Goal: Task Accomplishment & Management: Complete application form

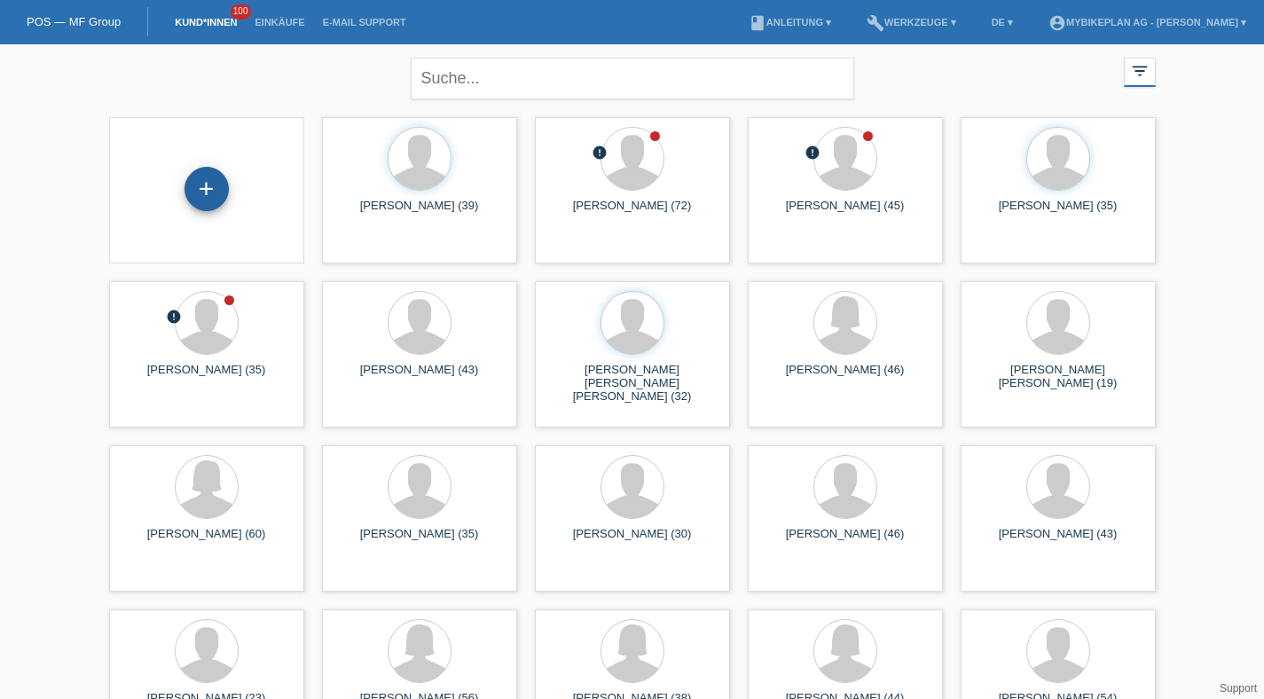
click at [221, 192] on div "+" at bounding box center [206, 189] width 44 height 44
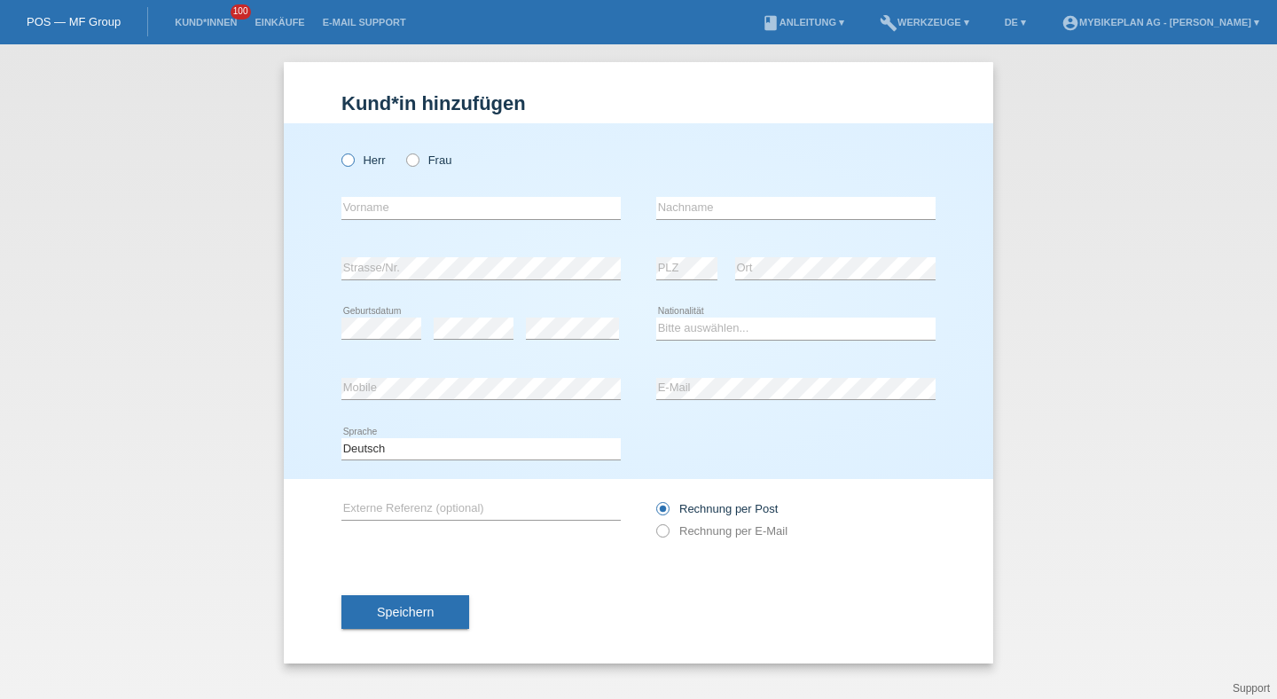
click at [376, 158] on label "Herr" at bounding box center [363, 159] width 44 height 13
click at [353, 158] on input "Herr" at bounding box center [347, 159] width 12 height 12
radio input "true"
click at [378, 199] on input "text" at bounding box center [480, 208] width 279 height 22
type input "[PERSON_NAME]"
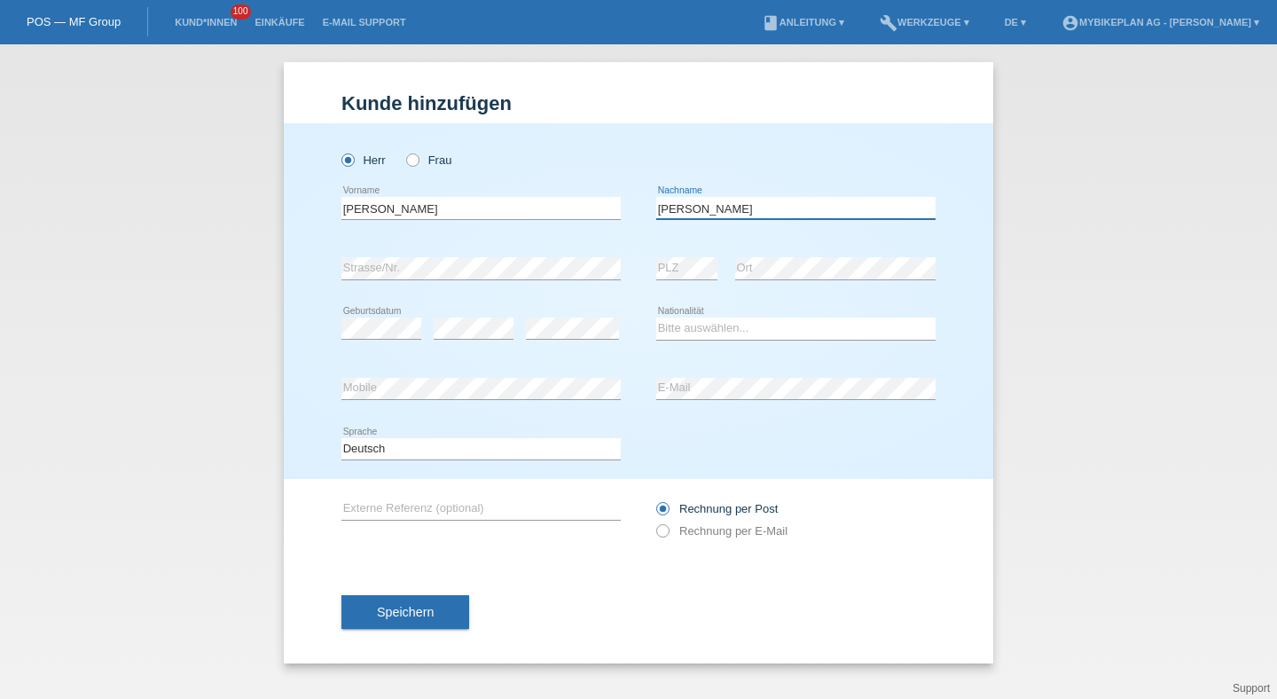
type input "[PERSON_NAME]"
click at [705, 318] on select "Bitte auswählen... Schweiz Deutschland Liechtenstein Österreich ------------ Af…" at bounding box center [795, 328] width 279 height 21
select select "CH"
click at [656, 318] on select "Bitte auswählen... Schweiz Deutschland Liechtenstein Österreich ------------ Af…" at bounding box center [795, 328] width 279 height 21
click at [515, 450] on select "Deutsch Français Italiano English" at bounding box center [480, 448] width 279 height 21
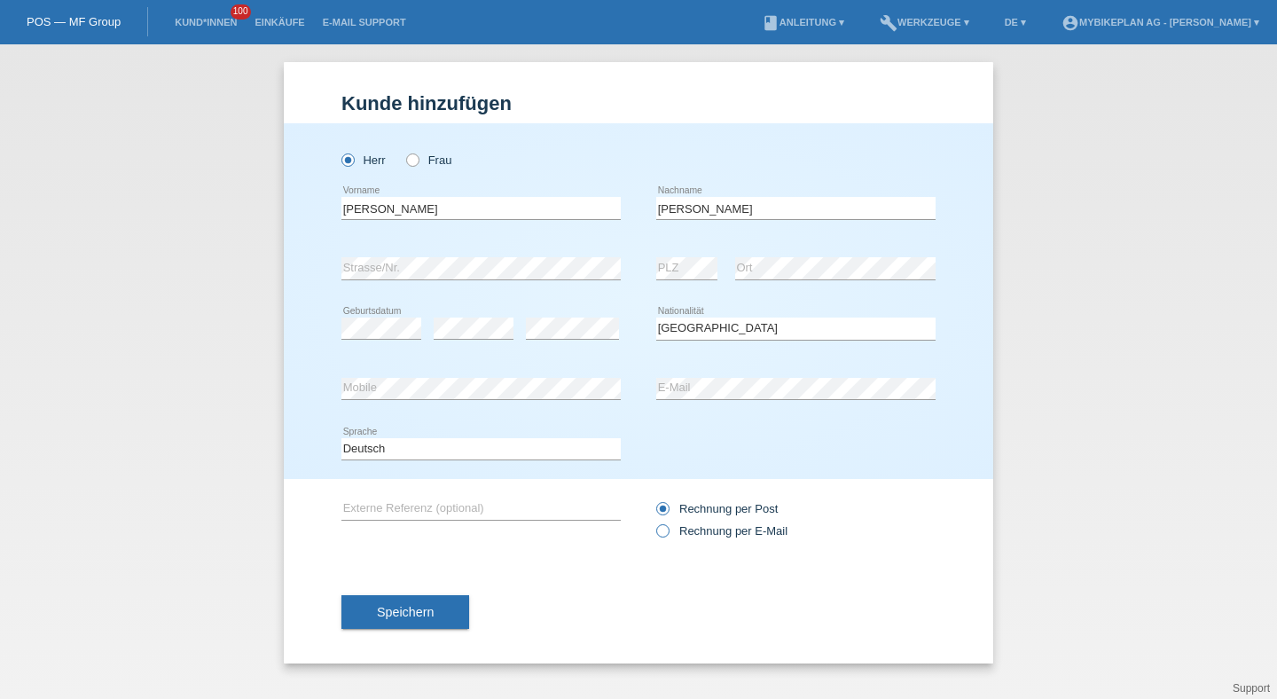
click at [694, 535] on label "Rechnung per E-Mail" at bounding box center [721, 530] width 131 height 13
click at [668, 535] on input "Rechnung per E-Mail" at bounding box center [662, 535] width 12 height 22
radio input "true"
click at [453, 629] on button "Speichern" at bounding box center [405, 612] width 128 height 34
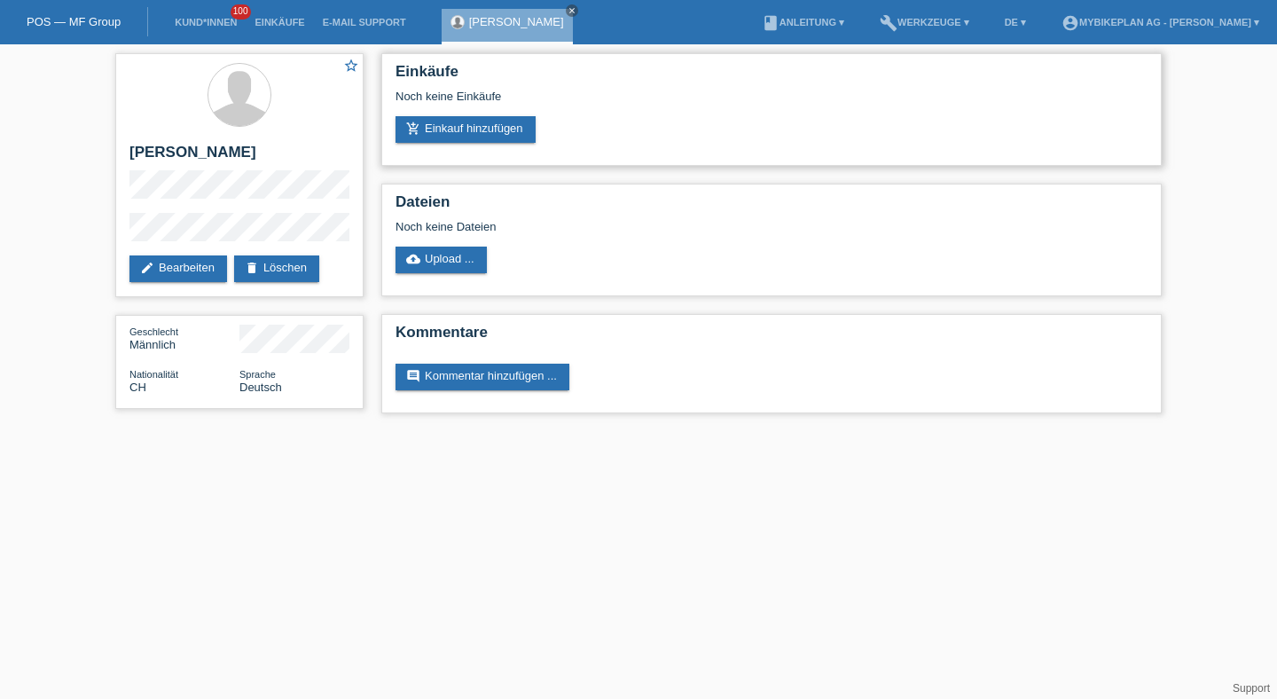
click at [515, 149] on div "Einkäufe Noch keine Einkäufe add_shopping_cart Einkauf hinzufügen" at bounding box center [771, 109] width 781 height 113
click at [514, 142] on link "add_shopping_cart Einkauf hinzufügen" at bounding box center [466, 129] width 140 height 27
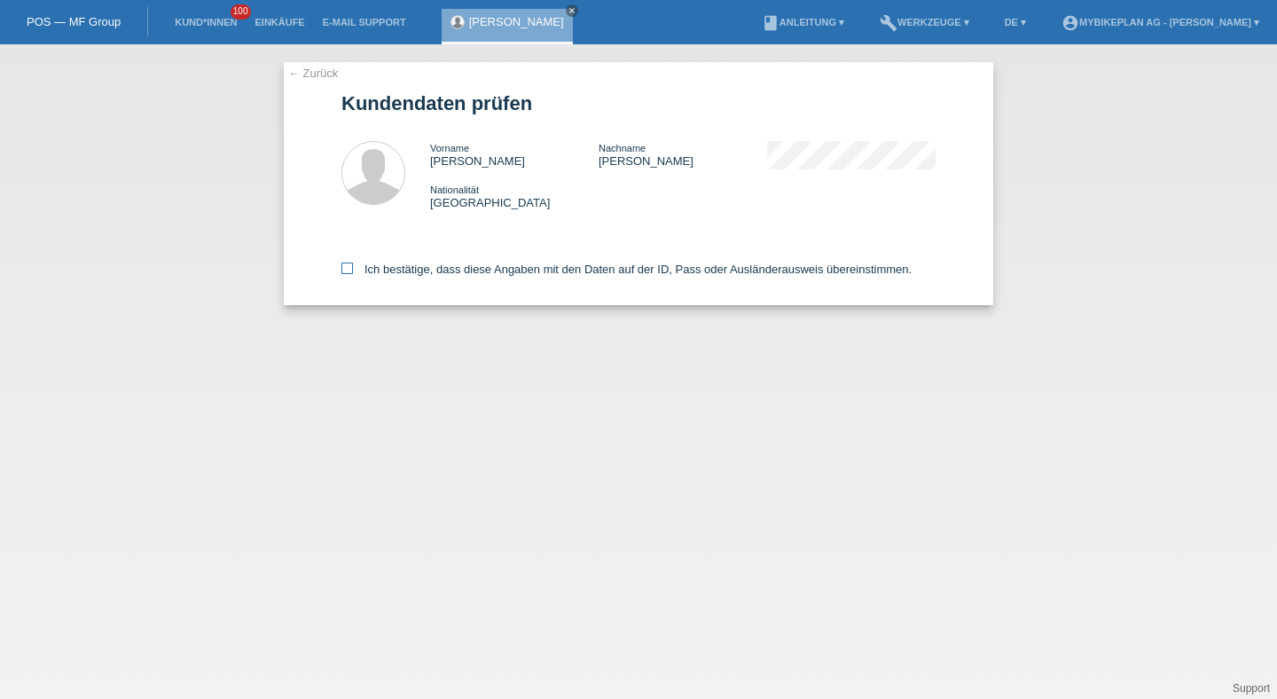
click at [506, 272] on label "Ich bestätige, dass diese Angaben mit den Daten auf der ID, Pass oder Ausländer…" at bounding box center [626, 269] width 570 height 13
click at [353, 272] on input "Ich bestätige, dass diese Angaben mit den Daten auf der ID, Pass oder Ausländer…" at bounding box center [347, 269] width 12 height 12
checkbox input "true"
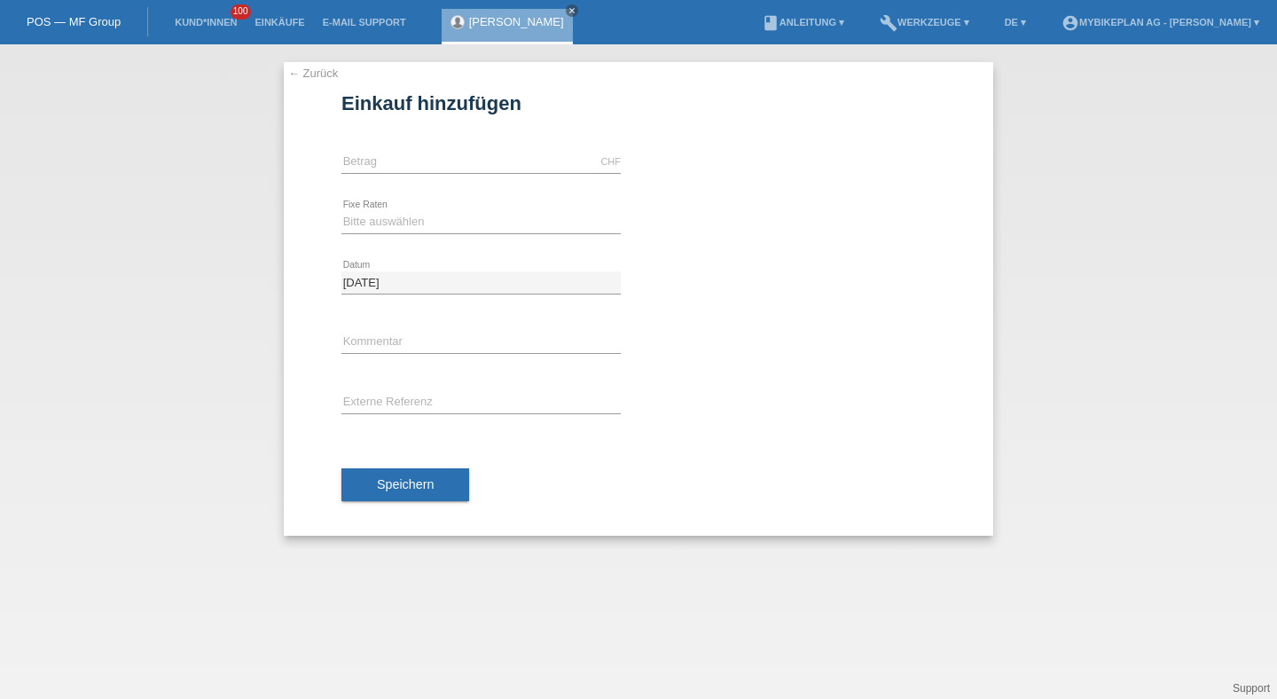
click at [476, 174] on div "CHF error Betrag" at bounding box center [480, 162] width 279 height 60
click at [475, 153] on input "text" at bounding box center [480, 162] width 279 height 22
type input "4699.00"
click at [381, 225] on select "Bitte auswählen 6 Raten 12 Raten 18 Raten 24 Raten 36 Raten 48 Raten" at bounding box center [480, 221] width 279 height 21
select select "488"
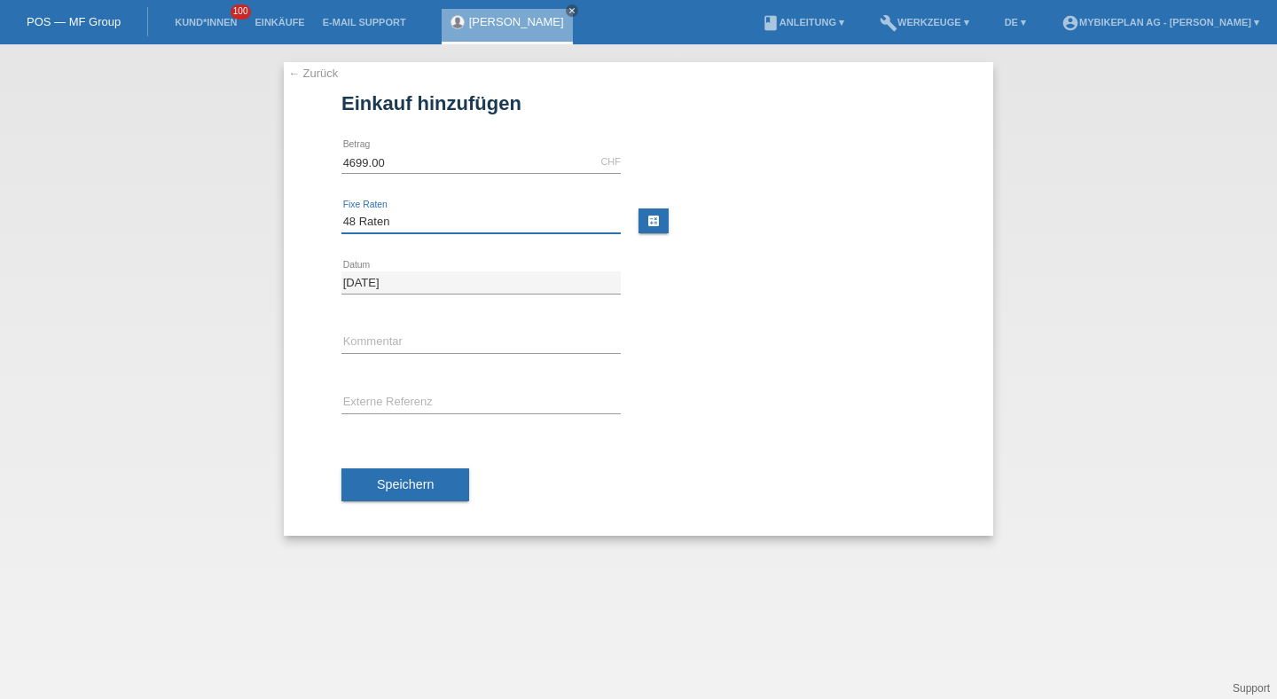
click at [341, 211] on select "Bitte auswählen 6 Raten 12 Raten 18 Raten 24 Raten 36 Raten 48 Raten" at bounding box center [480, 221] width 279 height 21
click at [400, 398] on input "text" at bounding box center [480, 403] width 279 height 22
paste input "43252437255"
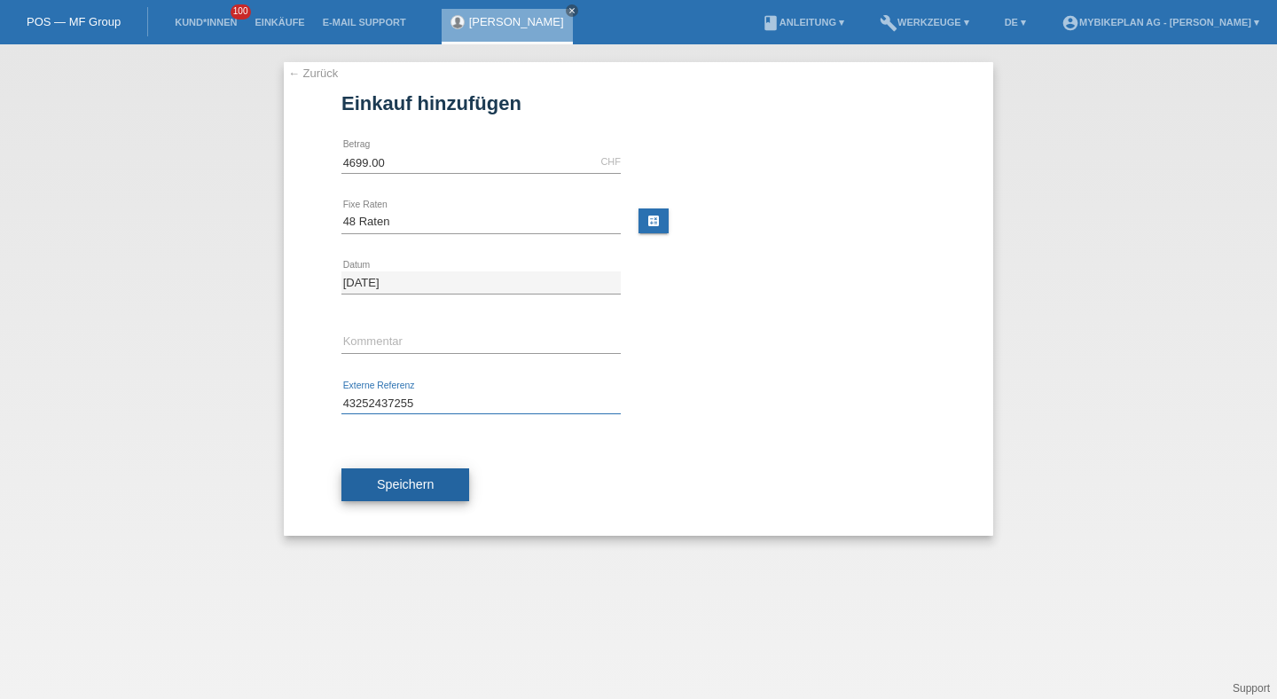
type input "43252437255"
click at [382, 481] on span "Speichern" at bounding box center [405, 484] width 57 height 14
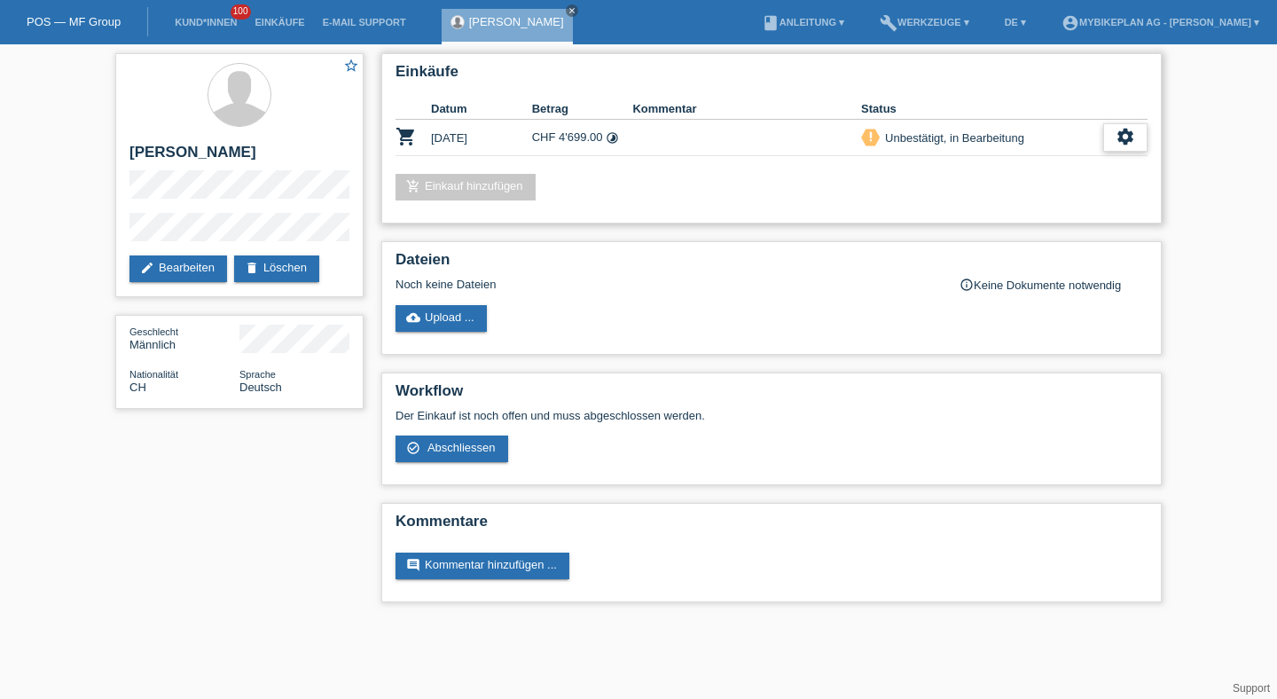
click at [1137, 135] on div "settings" at bounding box center [1125, 137] width 44 height 28
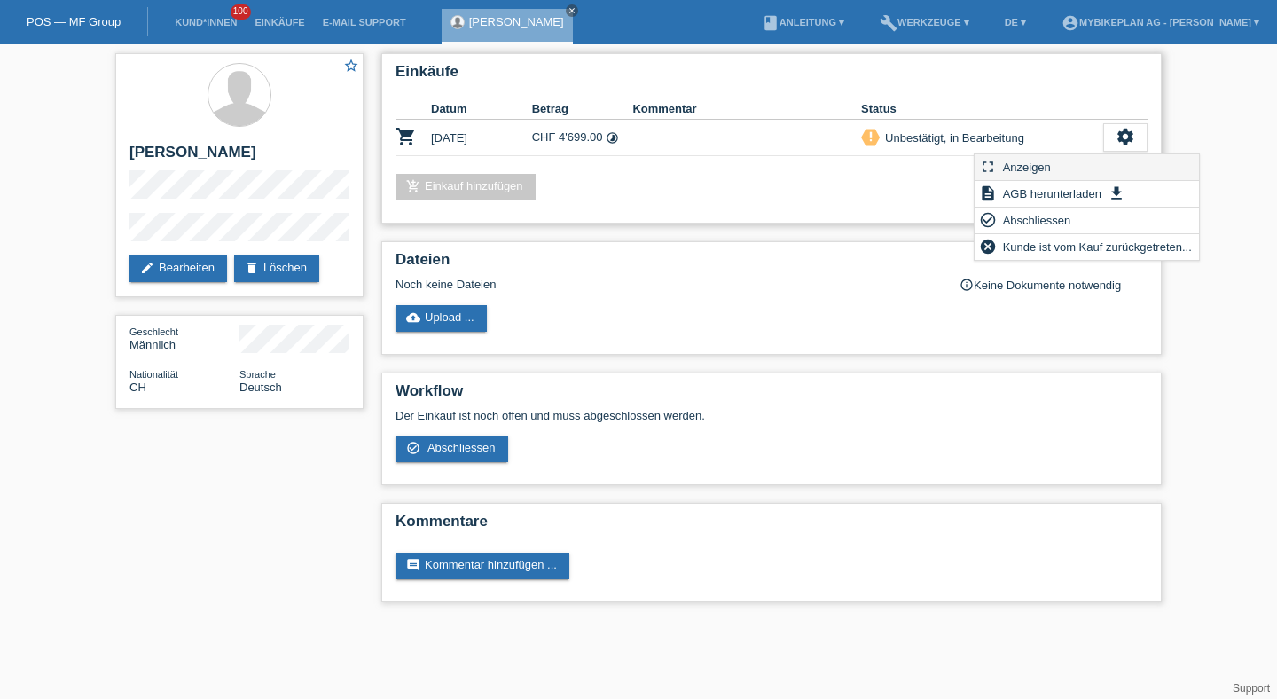
click at [1028, 163] on span "Anzeigen" at bounding box center [1027, 166] width 53 height 21
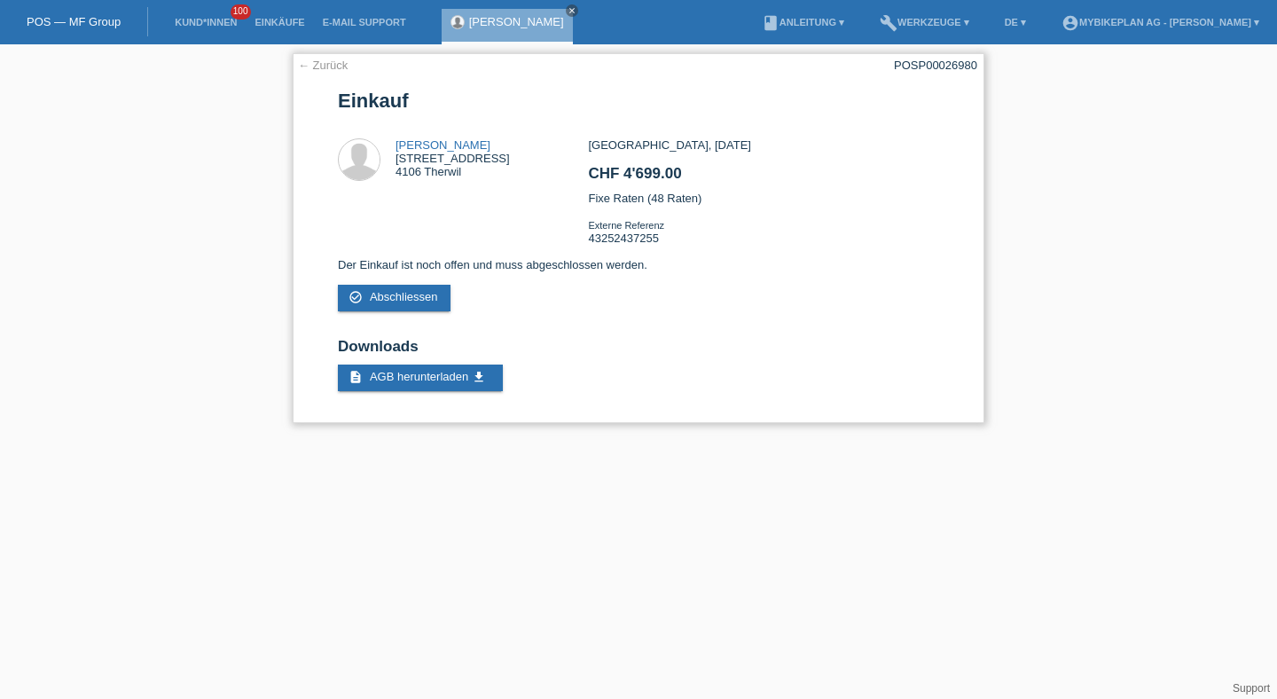
click at [921, 67] on div "POSP00026980" at bounding box center [935, 65] width 83 height 13
copy div "POSP00026980"
click at [247, 48] on div "← Zurück POSP00026980 Einkauf [PERSON_NAME][STREET_ADDRESS] CHF 4'699.00" at bounding box center [638, 242] width 1277 height 396
click at [220, 25] on link "Kund*innen" at bounding box center [206, 22] width 80 height 11
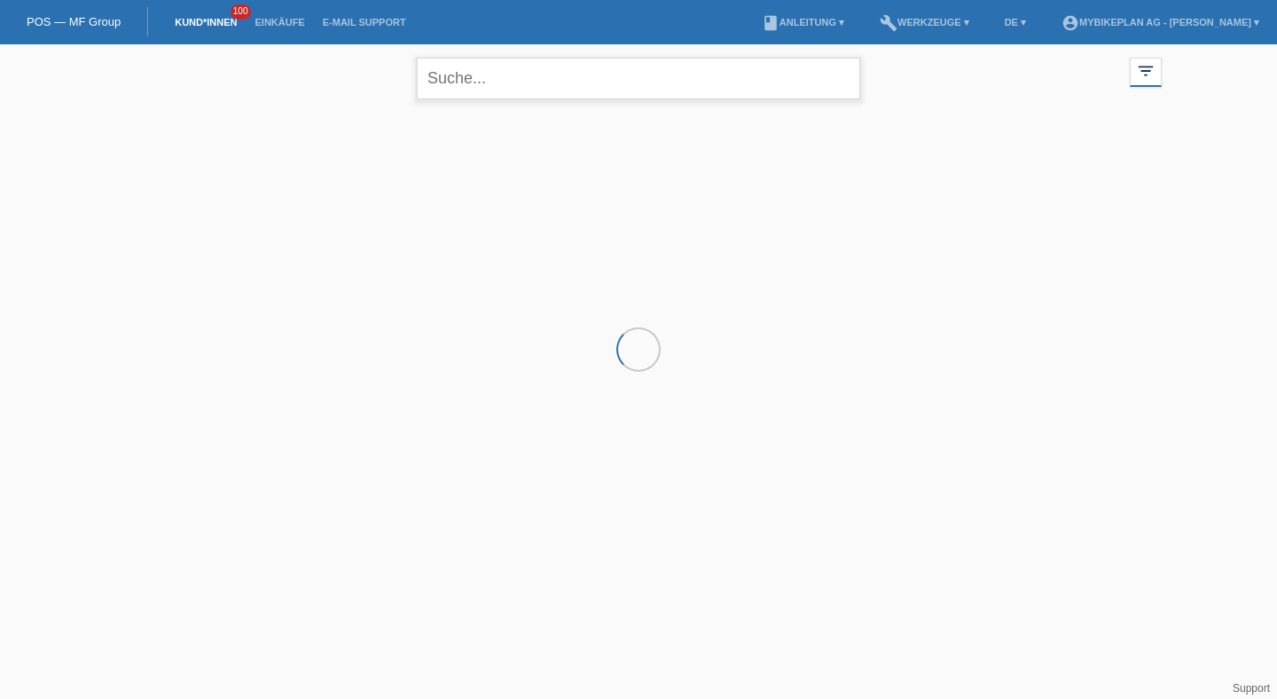
click at [626, 68] on input "text" at bounding box center [638, 79] width 443 height 42
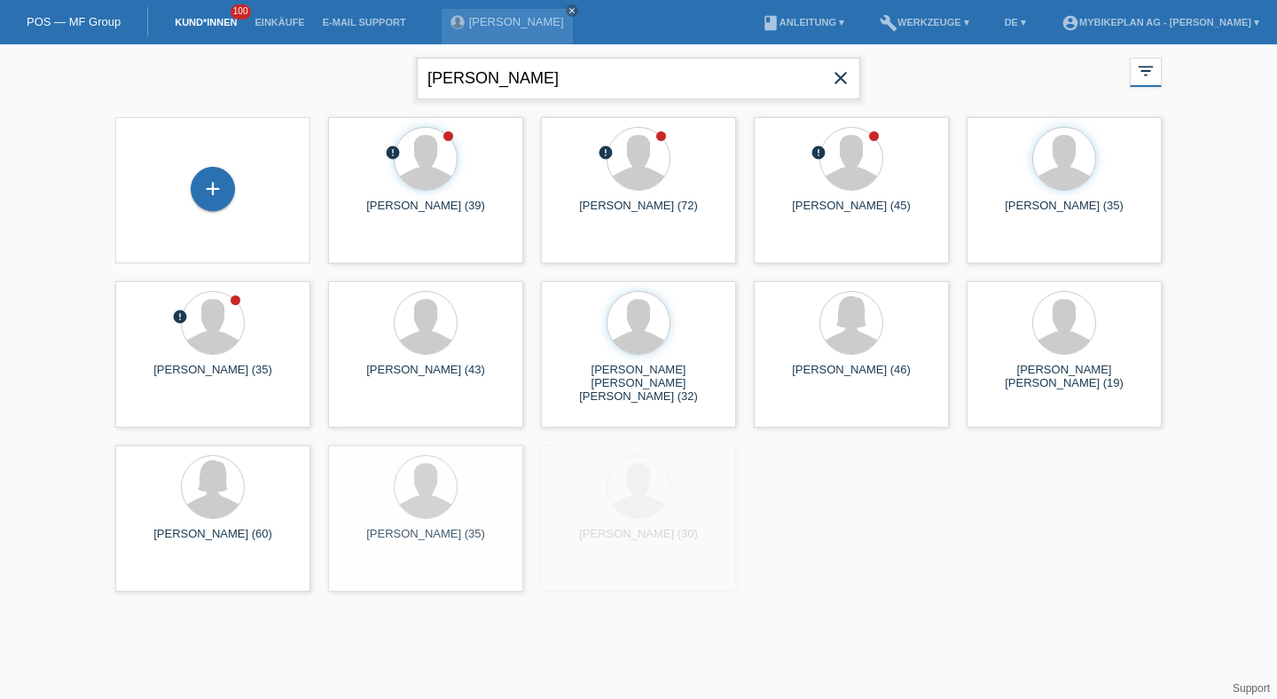
type input "oliver"
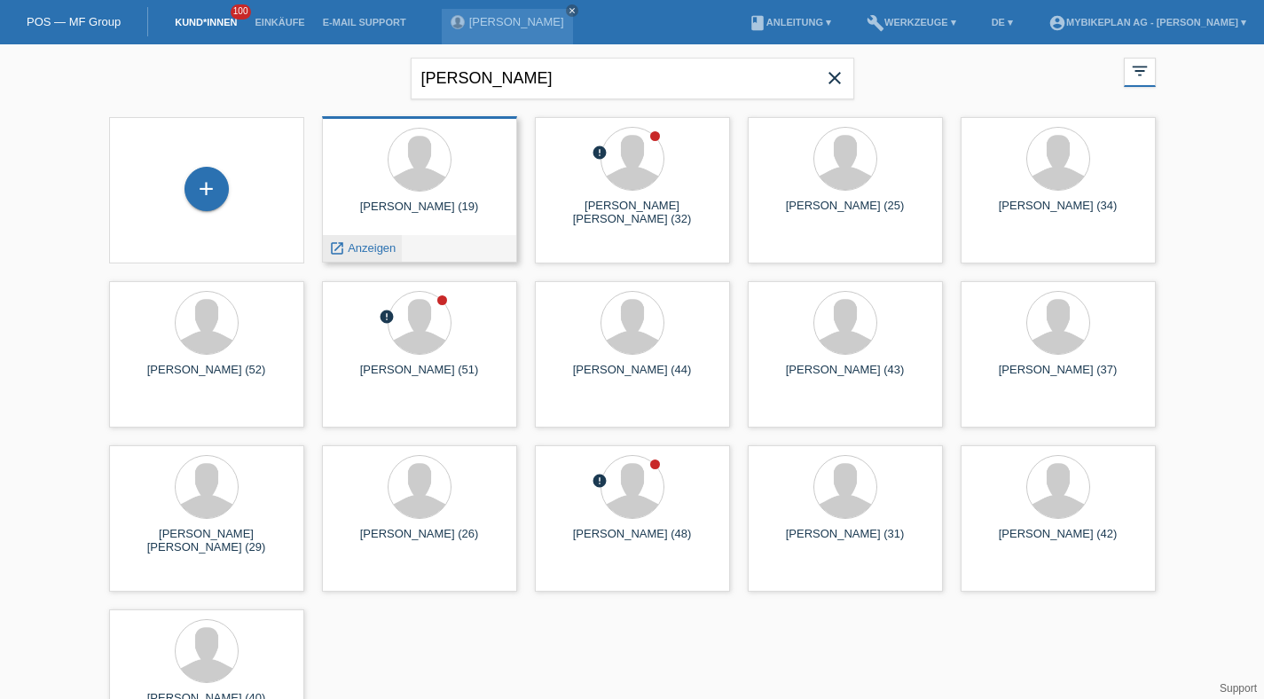
click at [361, 253] on span "Anzeigen" at bounding box center [372, 247] width 48 height 13
